Goal: Information Seeking & Learning: Understand process/instructions

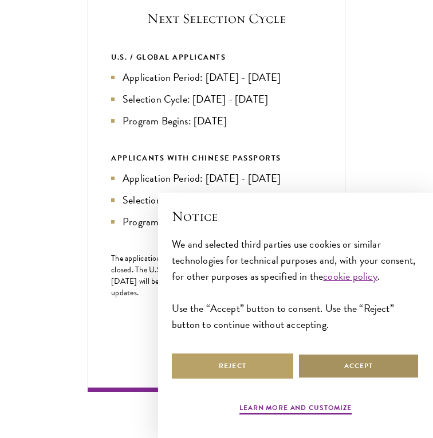
scroll to position [456, 0]
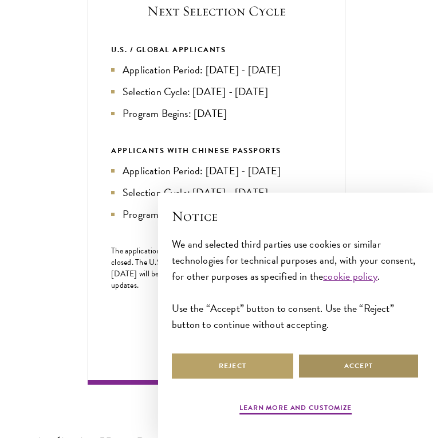
click at [335, 359] on button "Accept" at bounding box center [358, 366] width 121 height 26
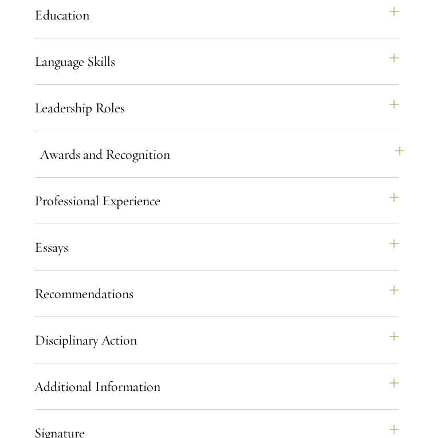
scroll to position [1030, 0]
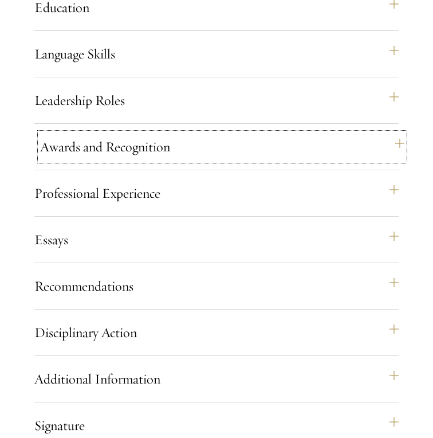
click at [254, 160] on button "Awards and Recognition" at bounding box center [222, 147] width 364 height 28
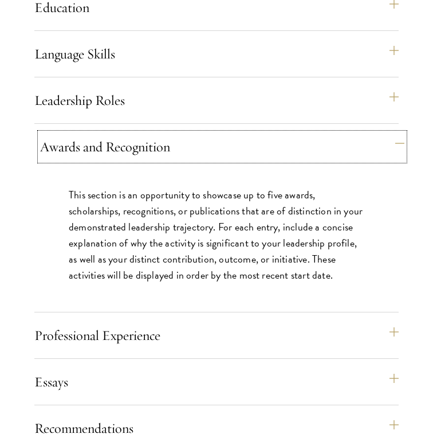
click at [254, 160] on button "Awards and Recognition" at bounding box center [222, 147] width 364 height 28
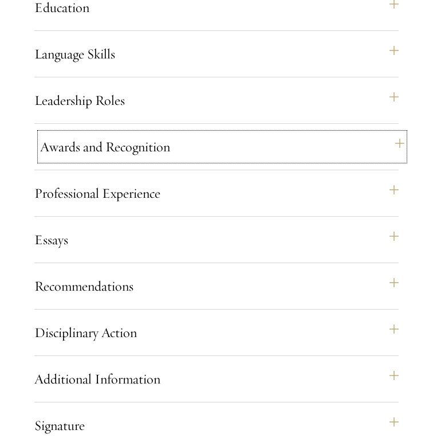
click at [254, 160] on button "Awards and Recognition" at bounding box center [222, 147] width 364 height 28
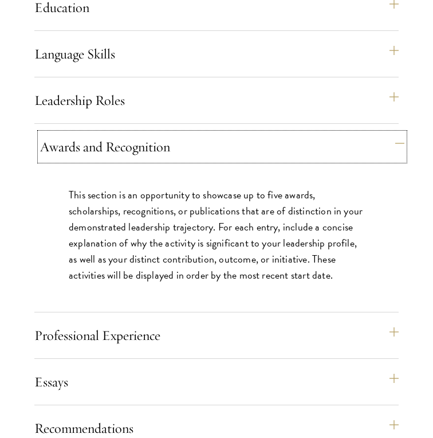
click at [254, 160] on button "Awards and Recognition" at bounding box center [222, 147] width 364 height 28
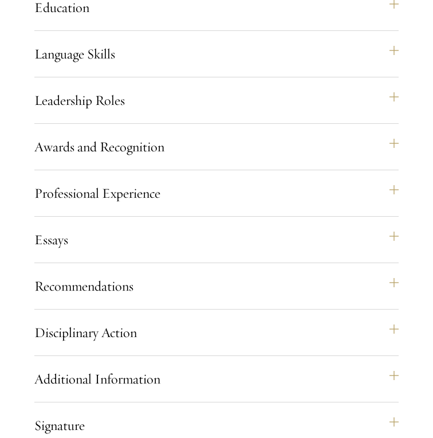
click at [227, 191] on div "Application Home Page The online application form must be completed in English.…" at bounding box center [216, 221] width 364 height 734
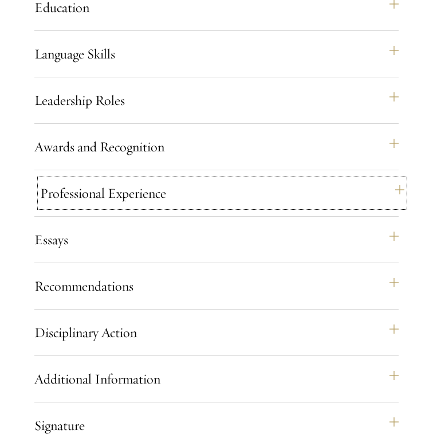
click at [222, 203] on button "Professional Experience" at bounding box center [222, 193] width 364 height 28
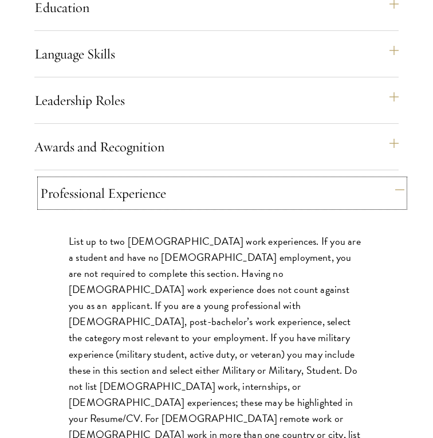
click at [222, 203] on button "Professional Experience" at bounding box center [222, 193] width 364 height 28
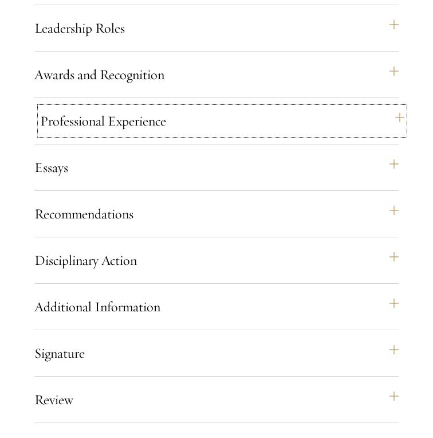
scroll to position [1109, 0]
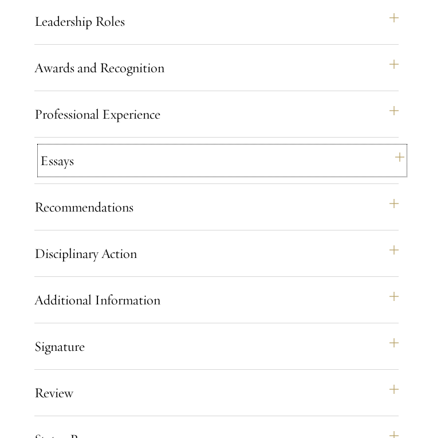
click at [218, 168] on button "Essays" at bounding box center [222, 161] width 364 height 28
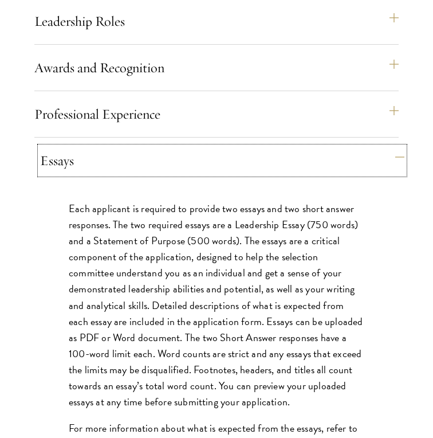
click at [218, 168] on button "Essays" at bounding box center [222, 161] width 364 height 28
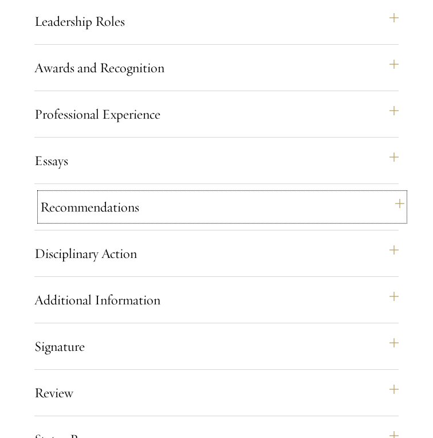
click at [202, 221] on button "Recommendations" at bounding box center [222, 207] width 364 height 28
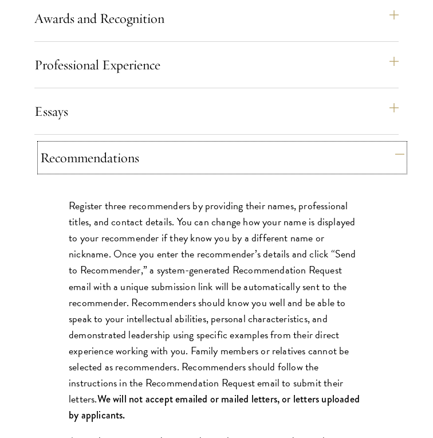
scroll to position [1177, 0]
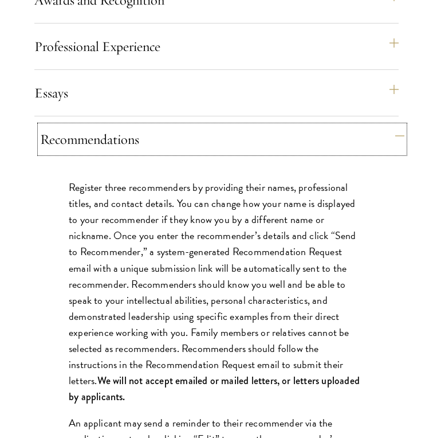
click at [213, 153] on button "Recommendations" at bounding box center [222, 139] width 364 height 28
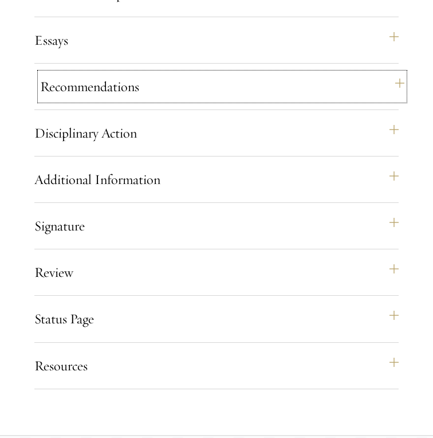
scroll to position [1268, 0]
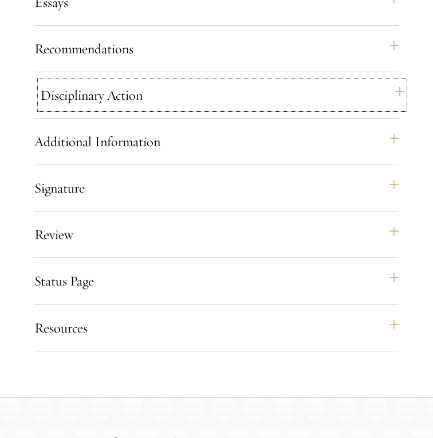
click at [209, 108] on button "Disciplinary Action" at bounding box center [222, 95] width 364 height 28
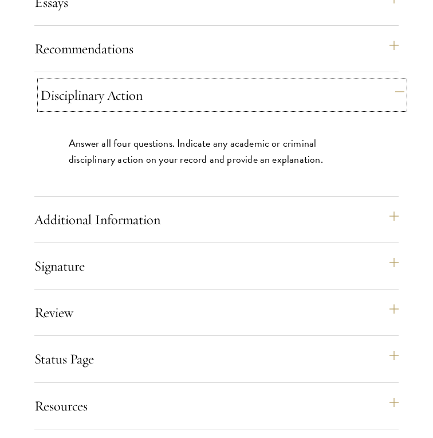
click at [209, 108] on button "Disciplinary Action" at bounding box center [222, 95] width 364 height 28
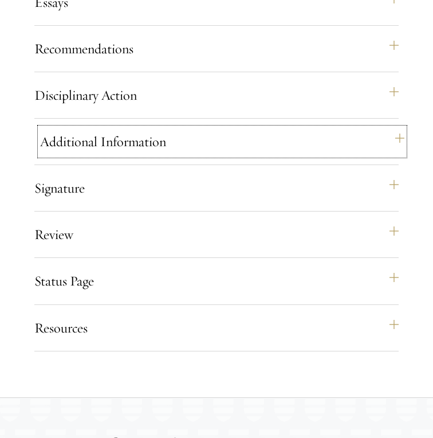
click at [183, 154] on button "Additional Information" at bounding box center [222, 142] width 364 height 28
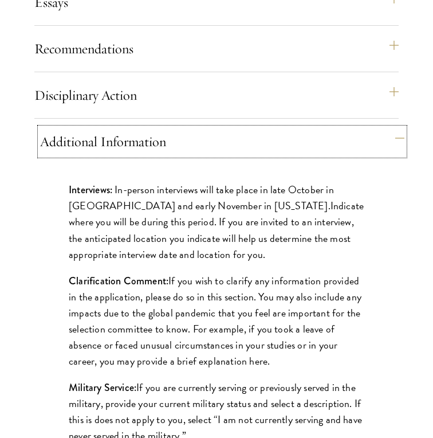
click at [183, 154] on button "Additional Information" at bounding box center [222, 142] width 364 height 28
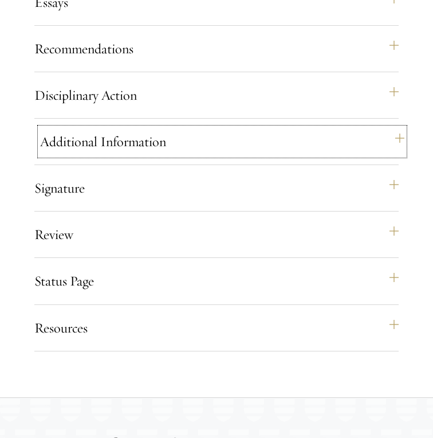
click at [183, 154] on button "Additional Information" at bounding box center [222, 142] width 364 height 28
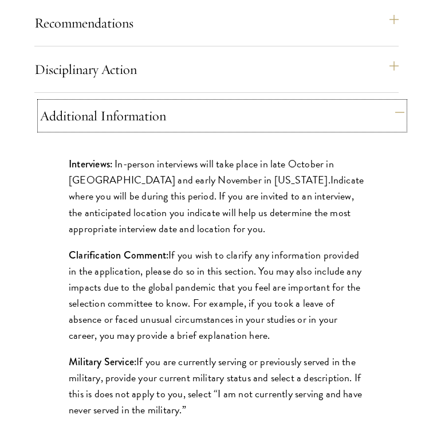
scroll to position [1299, 0]
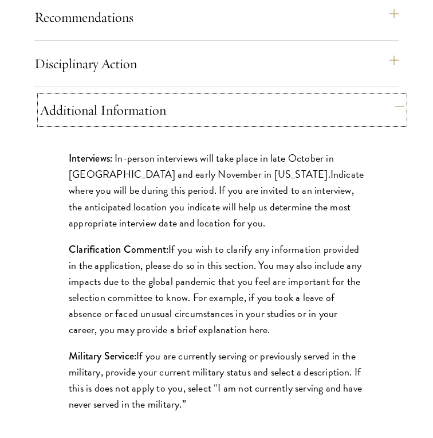
click at [183, 124] on button "Additional Information" at bounding box center [222, 110] width 364 height 28
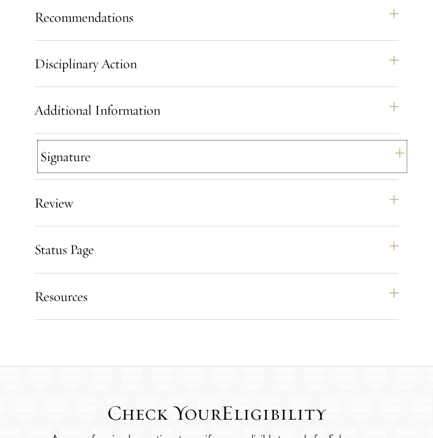
click at [172, 170] on button "Signature" at bounding box center [222, 157] width 364 height 28
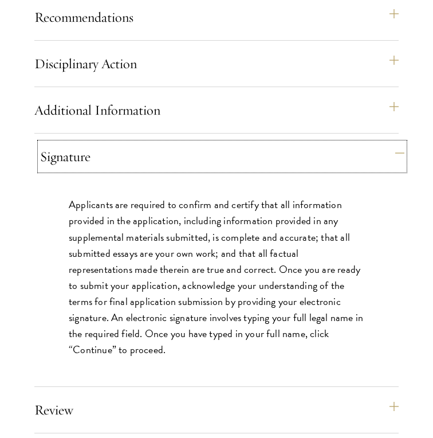
click at [172, 170] on button "Signature" at bounding box center [222, 157] width 364 height 28
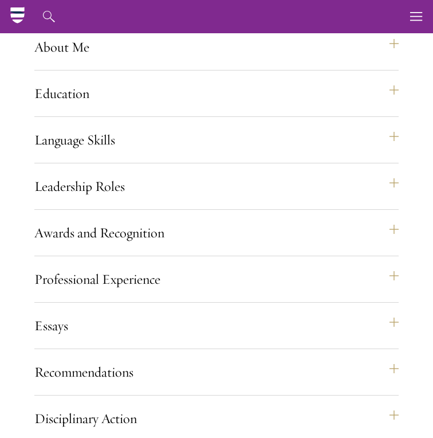
scroll to position [922, 0]
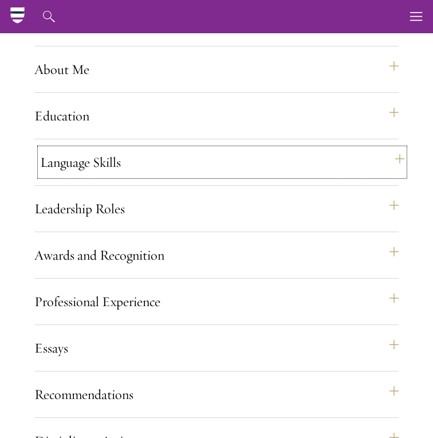
click at [164, 176] on button "Language Skills" at bounding box center [222, 162] width 364 height 28
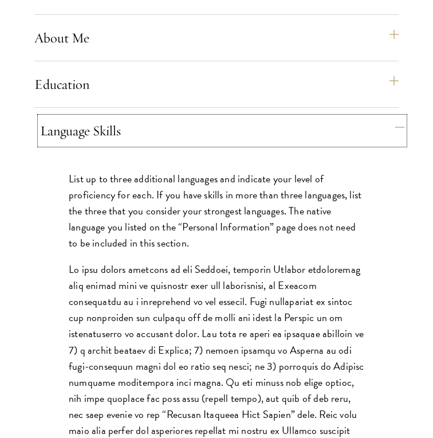
scroll to position [958, 0]
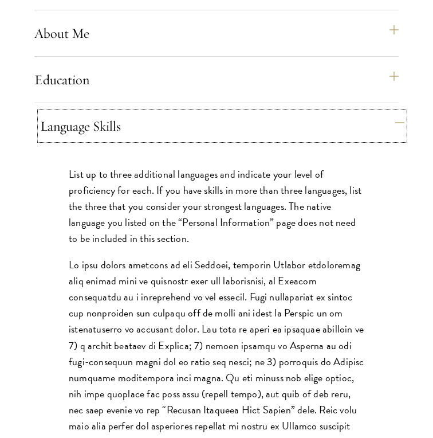
click at [167, 140] on button "Language Skills" at bounding box center [222, 126] width 364 height 28
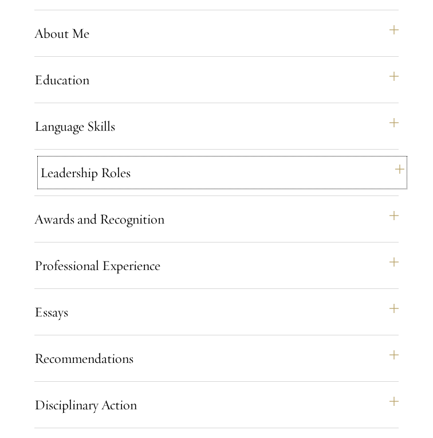
click at [159, 186] on button "Leadership Roles" at bounding box center [222, 173] width 364 height 28
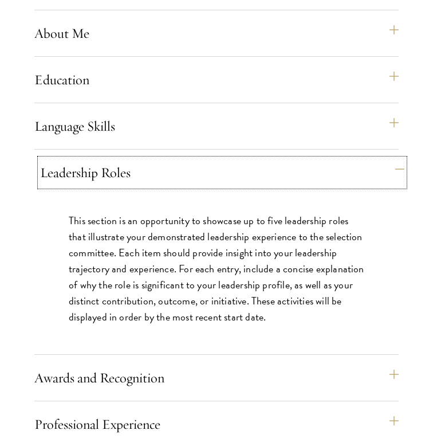
click at [159, 186] on button "Leadership Roles" at bounding box center [222, 173] width 364 height 28
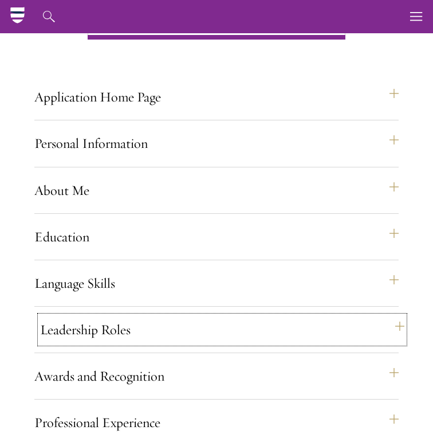
scroll to position [711, 0]
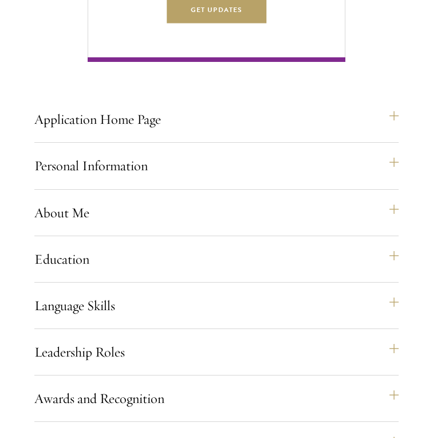
scroll to position [807, 0]
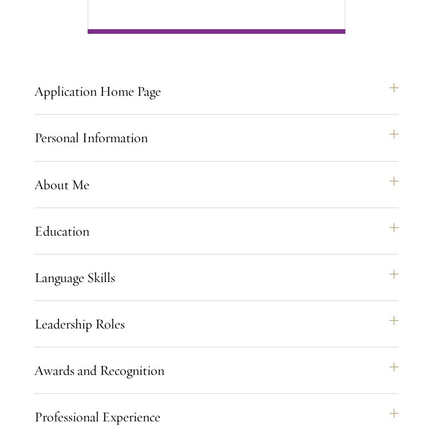
click at [142, 161] on div "Personal Information This section requests applicant biographical and contact i…" at bounding box center [216, 142] width 364 height 37
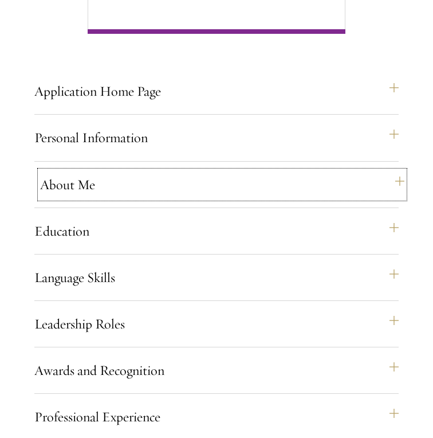
click at [132, 198] on button "About Me" at bounding box center [222, 185] width 364 height 28
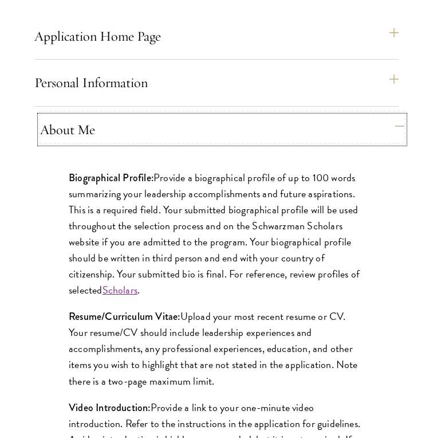
scroll to position [920, 0]
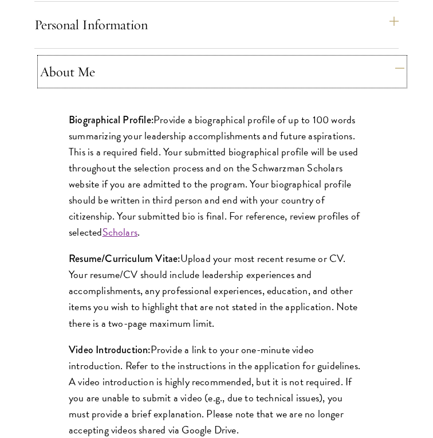
click at [120, 85] on button "About Me" at bounding box center [222, 72] width 364 height 28
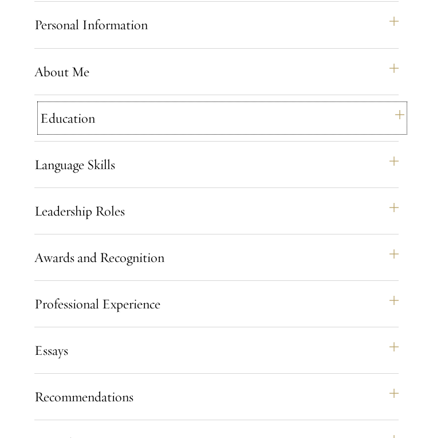
click at [108, 132] on button "Education" at bounding box center [222, 118] width 364 height 28
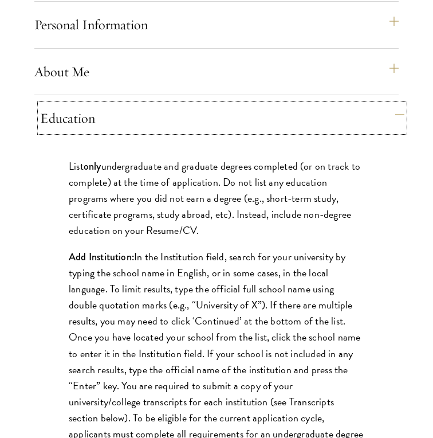
click at [108, 132] on button "Education" at bounding box center [222, 118] width 364 height 28
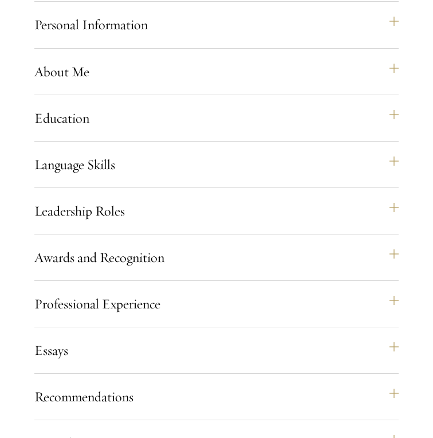
click at [109, 164] on div "Application Home Page The online application form must be completed in English.…" at bounding box center [216, 331] width 364 height 734
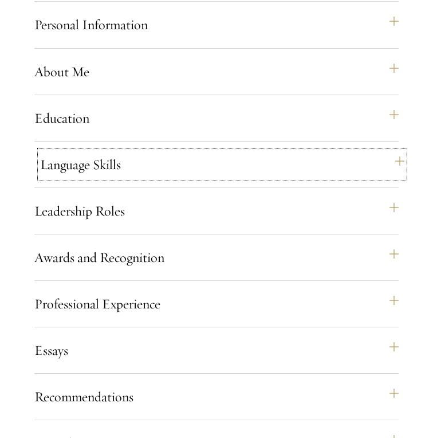
click at [108, 178] on button "Language Skills" at bounding box center [222, 165] width 364 height 28
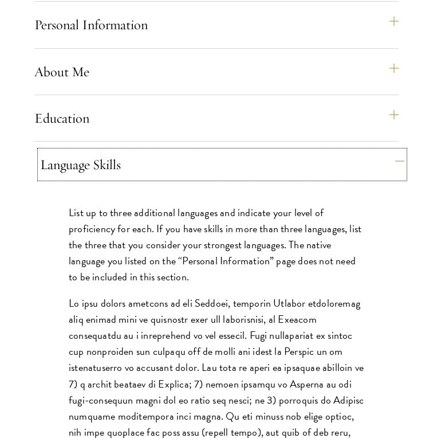
click at [108, 178] on button "Language Skills" at bounding box center [222, 165] width 364 height 28
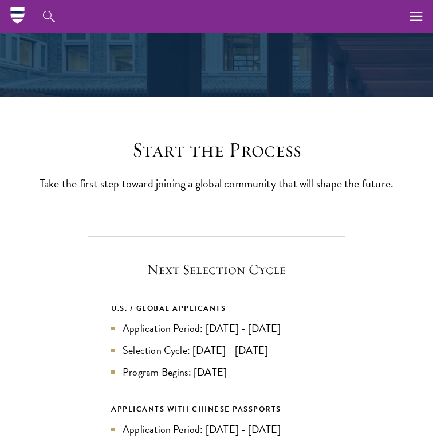
scroll to position [0, 0]
